Goal: Transaction & Acquisition: Purchase product/service

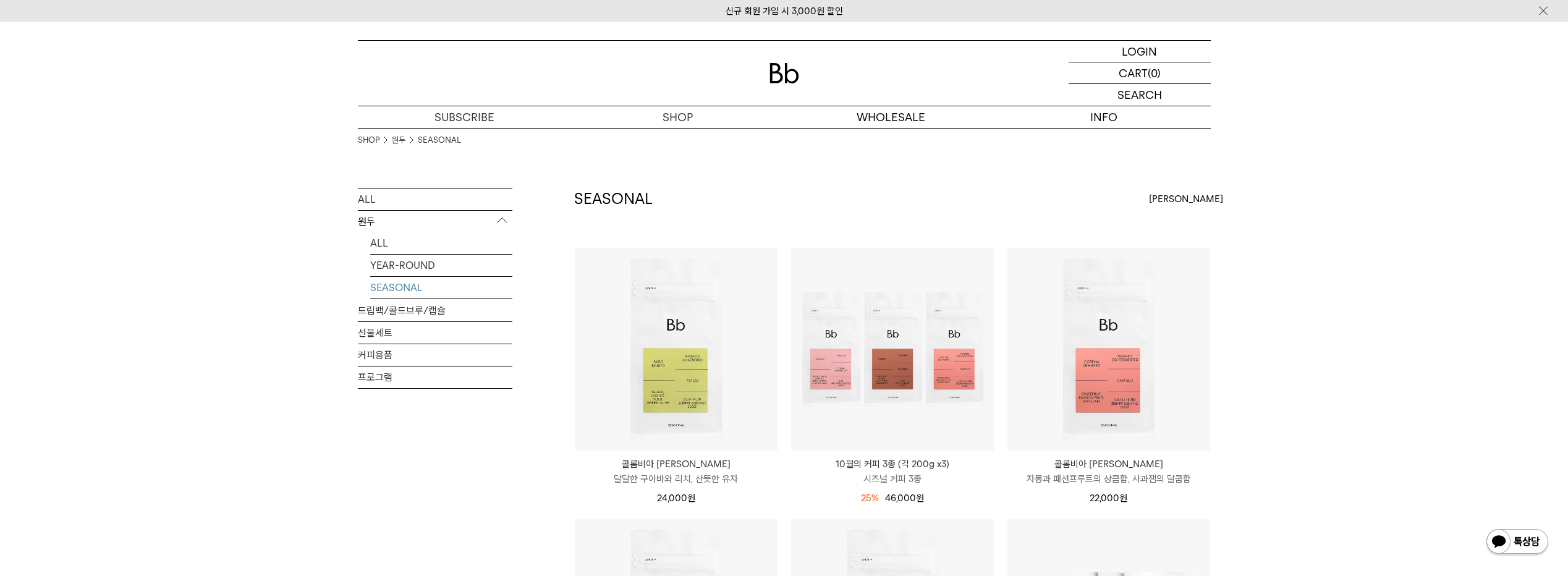
click at [1406, 305] on div "SHOP 원두 SEASONAL ALL 원두 ALL YEAR-ROUND SEASONAL 드립백/콜드브루/캡슐 선물세트 커피용품 프로그램 SEAS…" at bounding box center [784, 521] width 1568 height 785
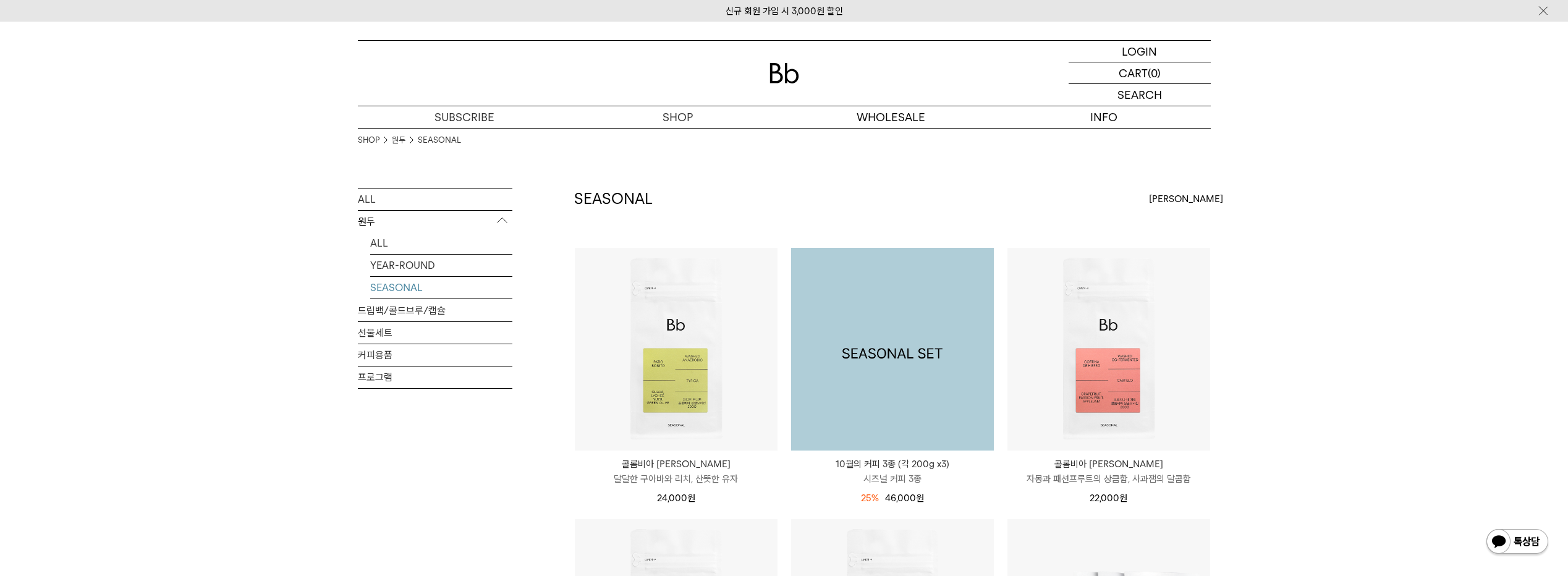
click at [932, 340] on img at bounding box center [892, 348] width 203 height 203
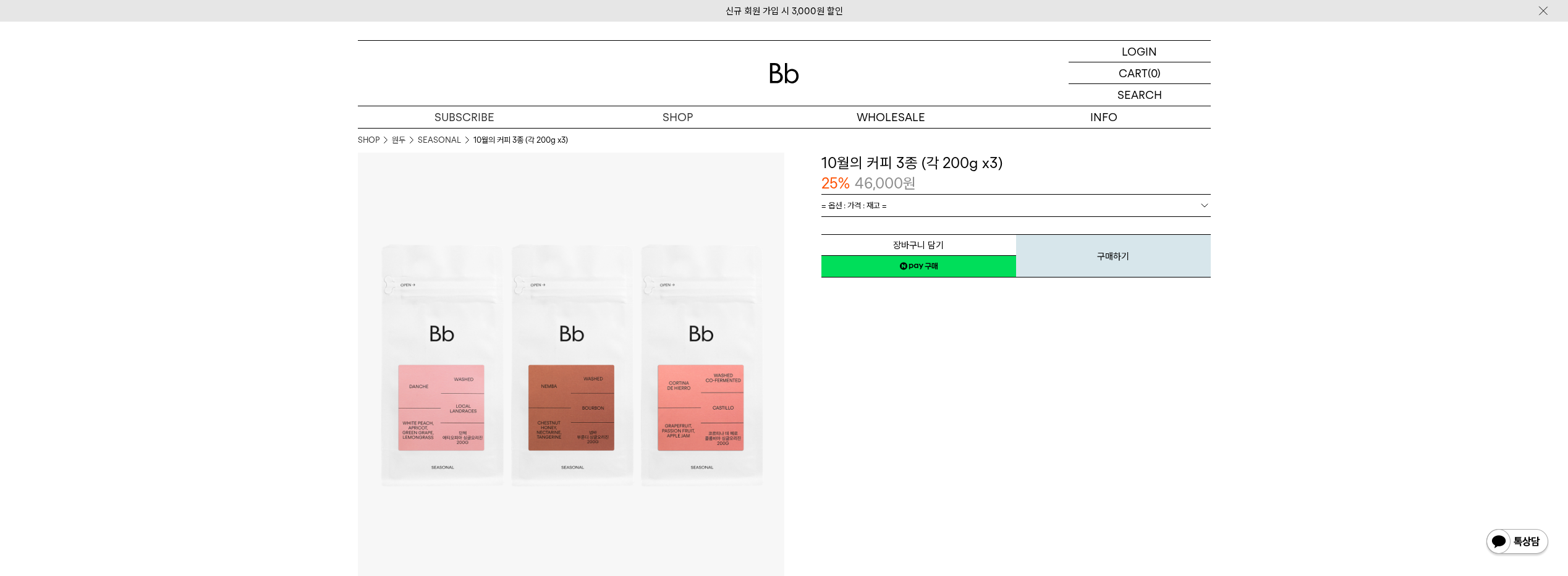
drag, startPoint x: 949, startPoint y: 270, endPoint x: 888, endPoint y: 37, distance: 240.9
click at [949, 270] on link "네이버페이 구매하기" at bounding box center [918, 267] width 194 height 22
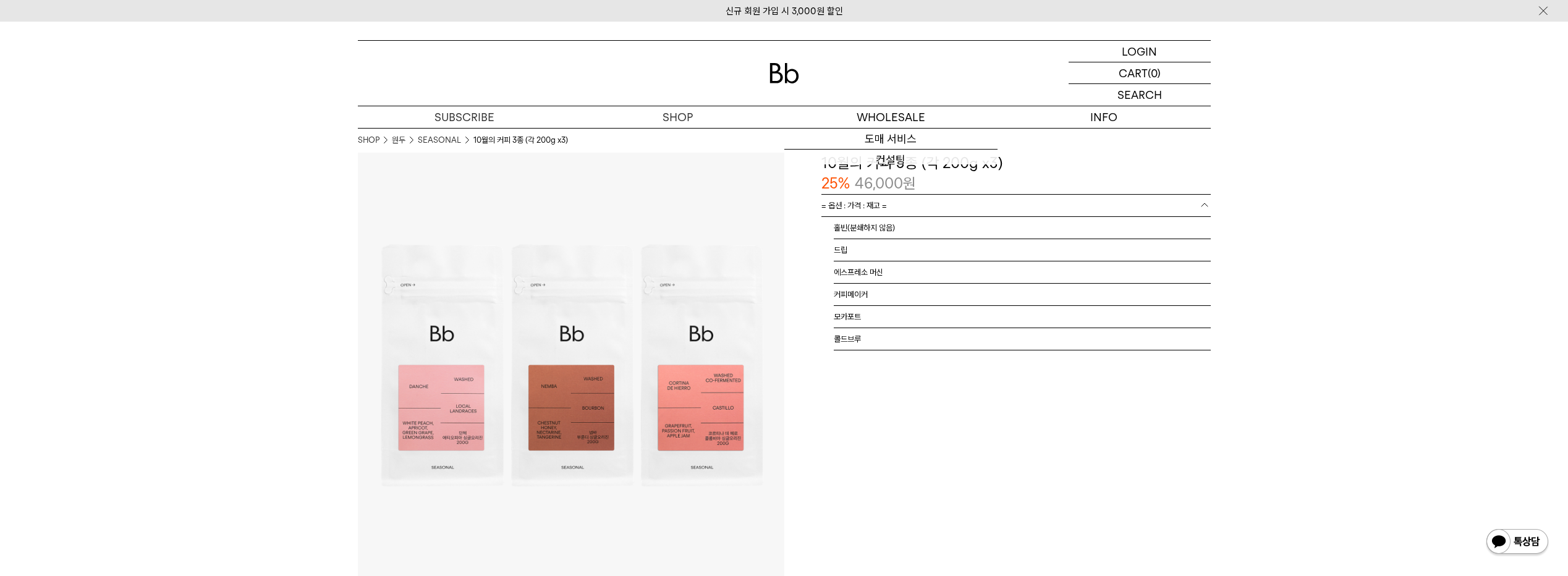
click at [887, 202] on span "= 옵션 : 가격 : 재고 =" at bounding box center [854, 205] width 66 height 21
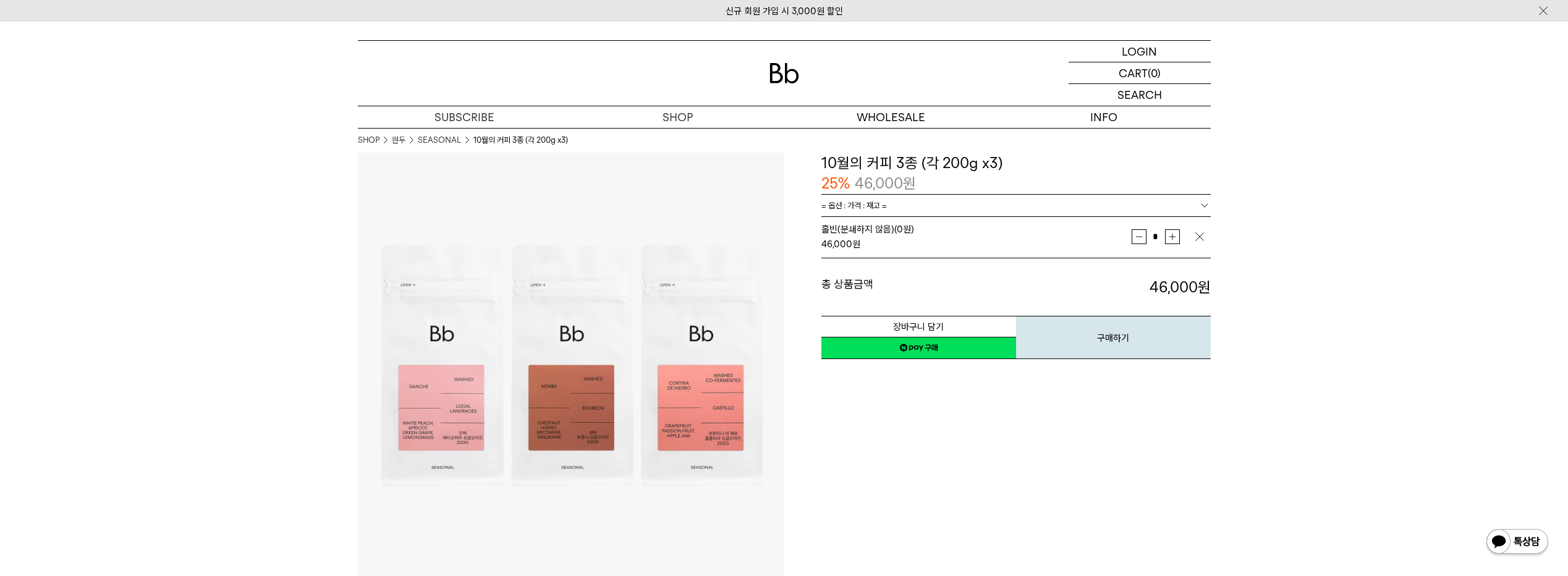
click at [904, 354] on link "네이버페이 구매하기" at bounding box center [918, 348] width 194 height 22
